Goal: Information Seeking & Learning: Learn about a topic

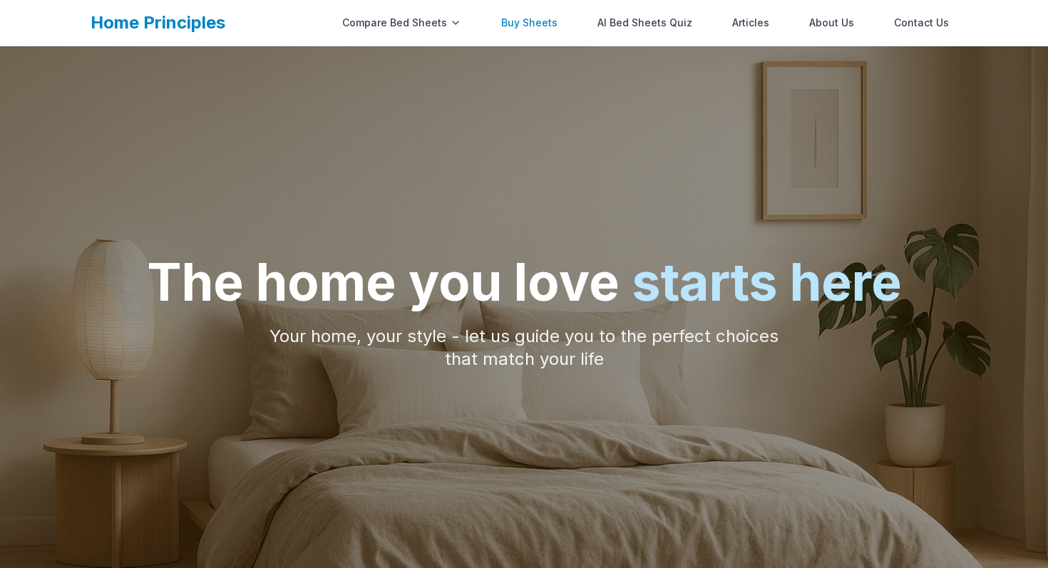
click at [540, 29] on link "Buy Sheets" at bounding box center [528, 23] width 73 height 29
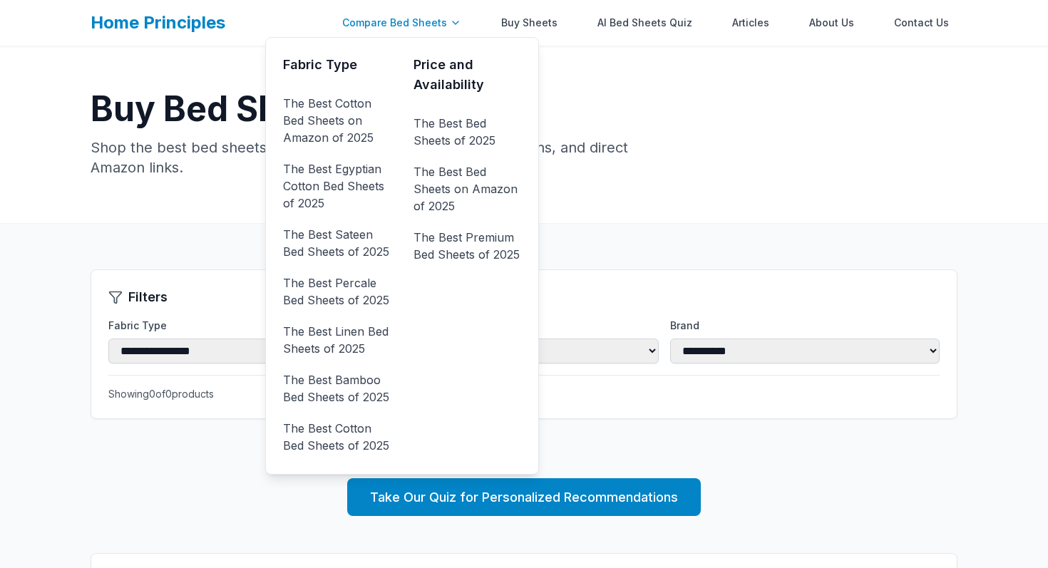
click at [425, 29] on div "Compare Bed Sheets" at bounding box center [402, 23] width 136 height 29
click at [344, 119] on link "The Best Cotton Bed Sheets on Amazon of 2025" at bounding box center [337, 120] width 108 height 57
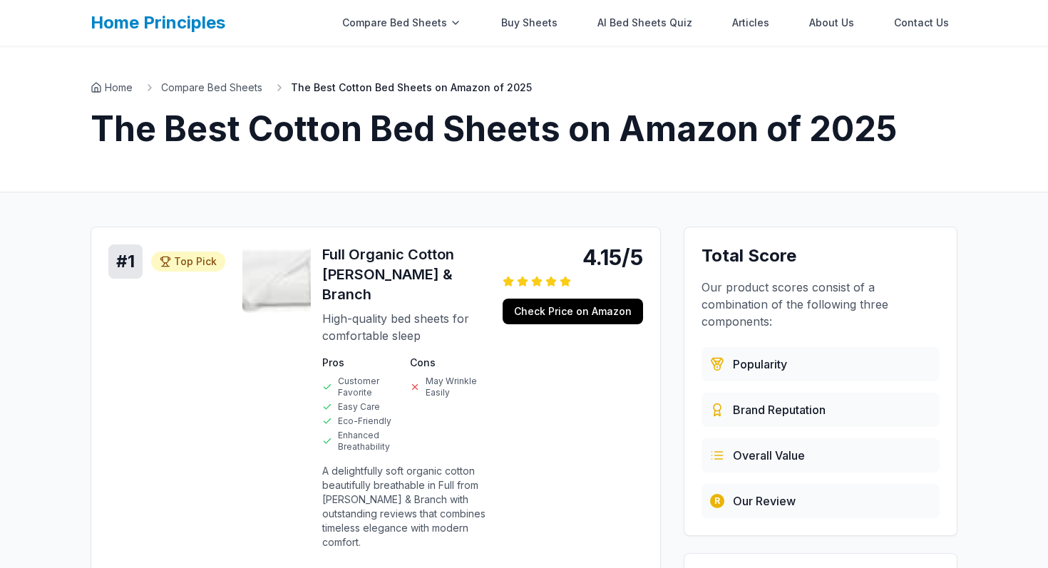
click at [343, 118] on h1 "The Best Cotton Bed Sheets on Amazon of 2025" at bounding box center [524, 129] width 867 height 34
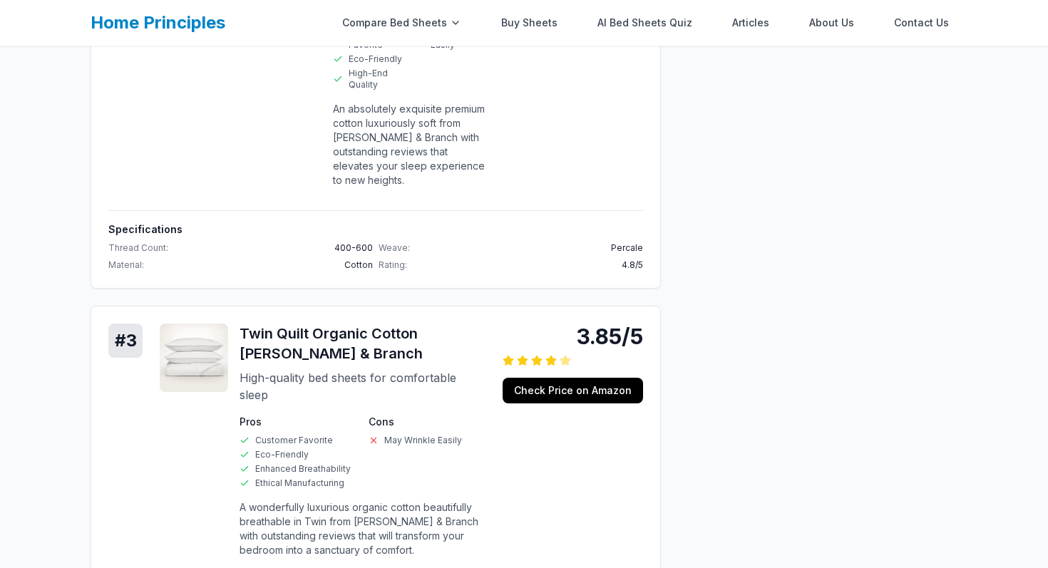
scroll to position [867, 0]
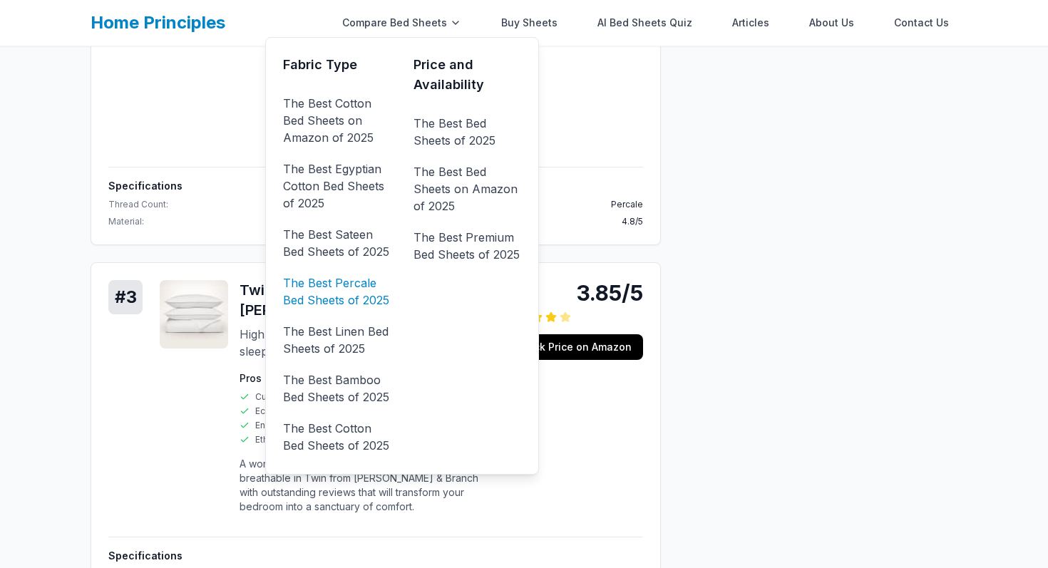
click at [355, 295] on link "The Best Percale Bed Sheets of 2025" at bounding box center [337, 292] width 108 height 40
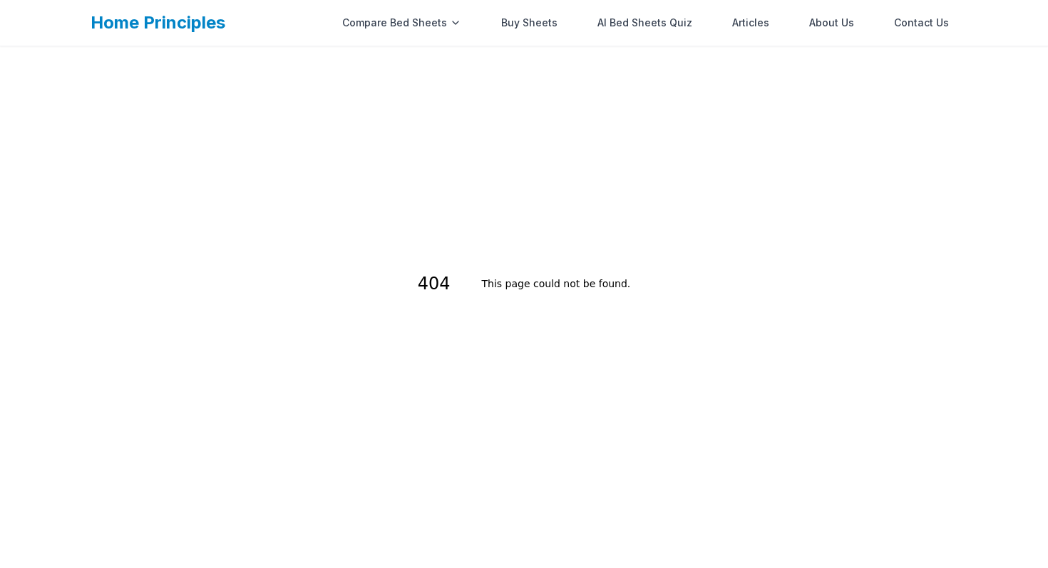
click at [170, 32] on link "Home Principles" at bounding box center [158, 22] width 135 height 21
